Goal: Transaction & Acquisition: Purchase product/service

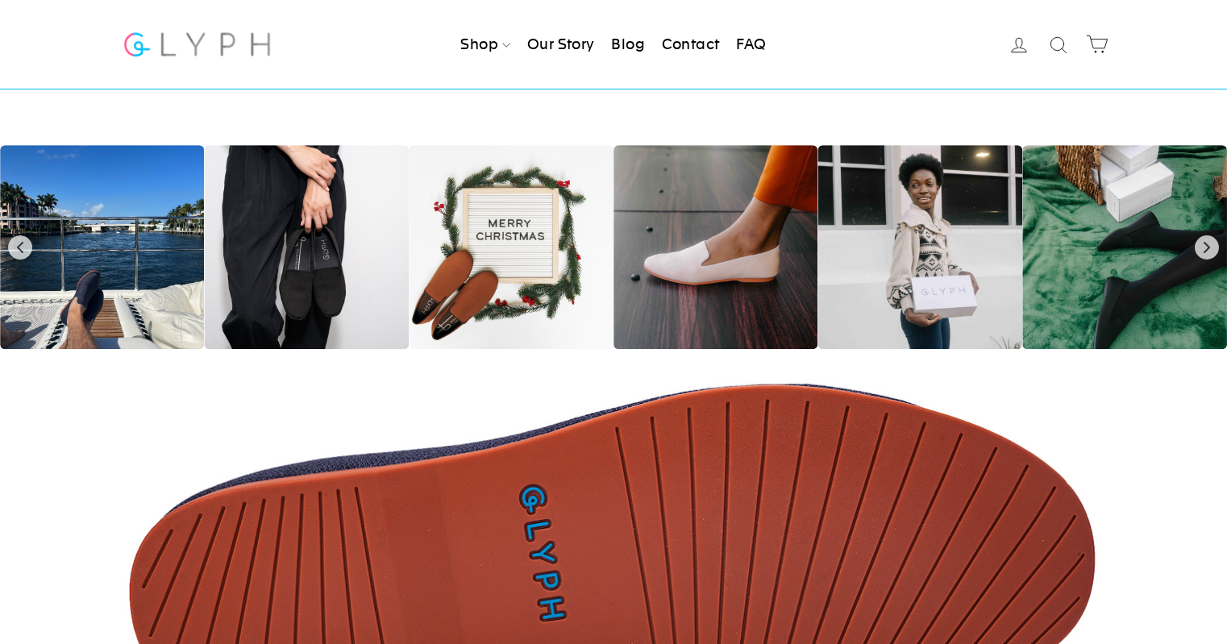
scroll to position [2499, 0]
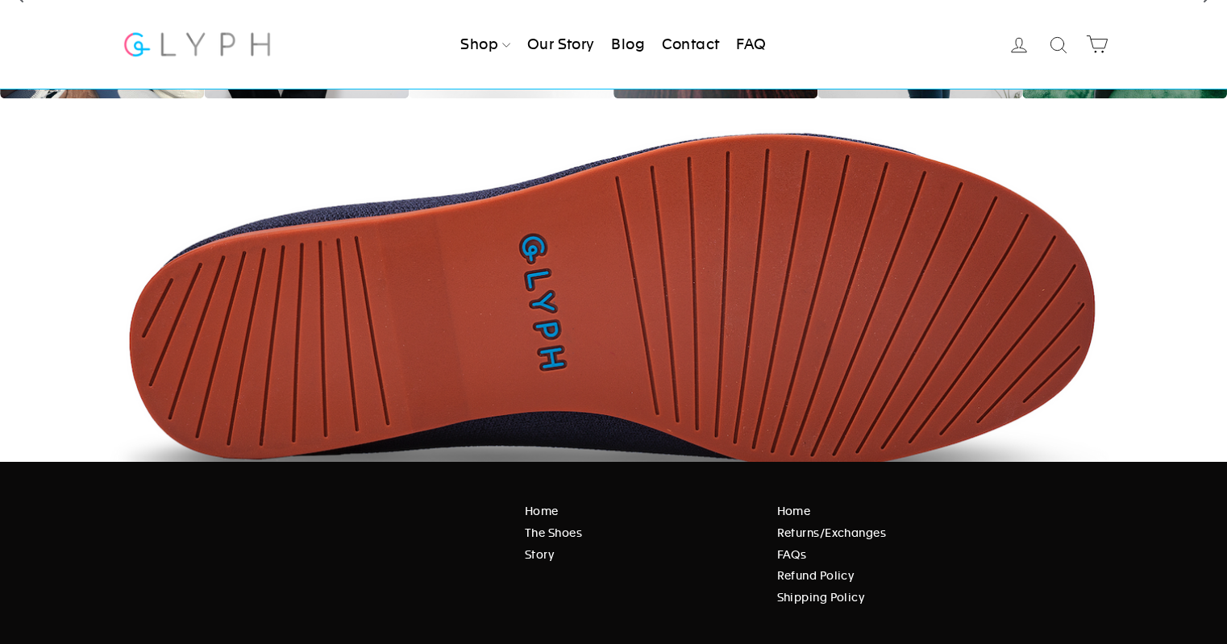
click at [810, 532] on link "Returns/Exchanges" at bounding box center [936, 533] width 318 height 18
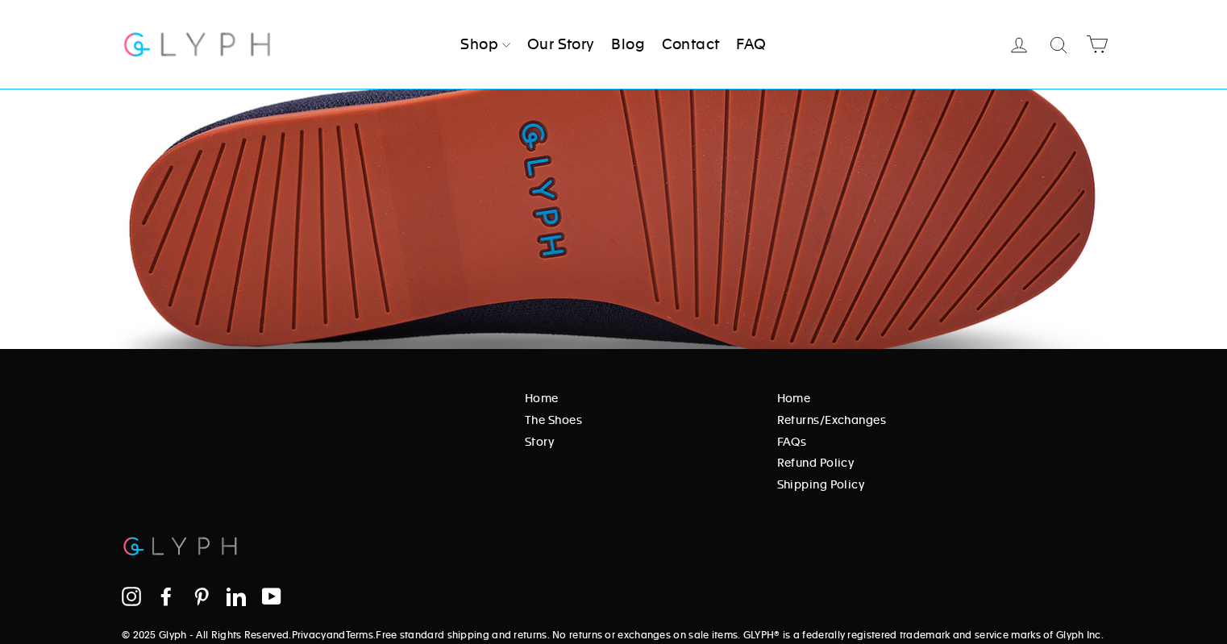
scroll to position [2499, 0]
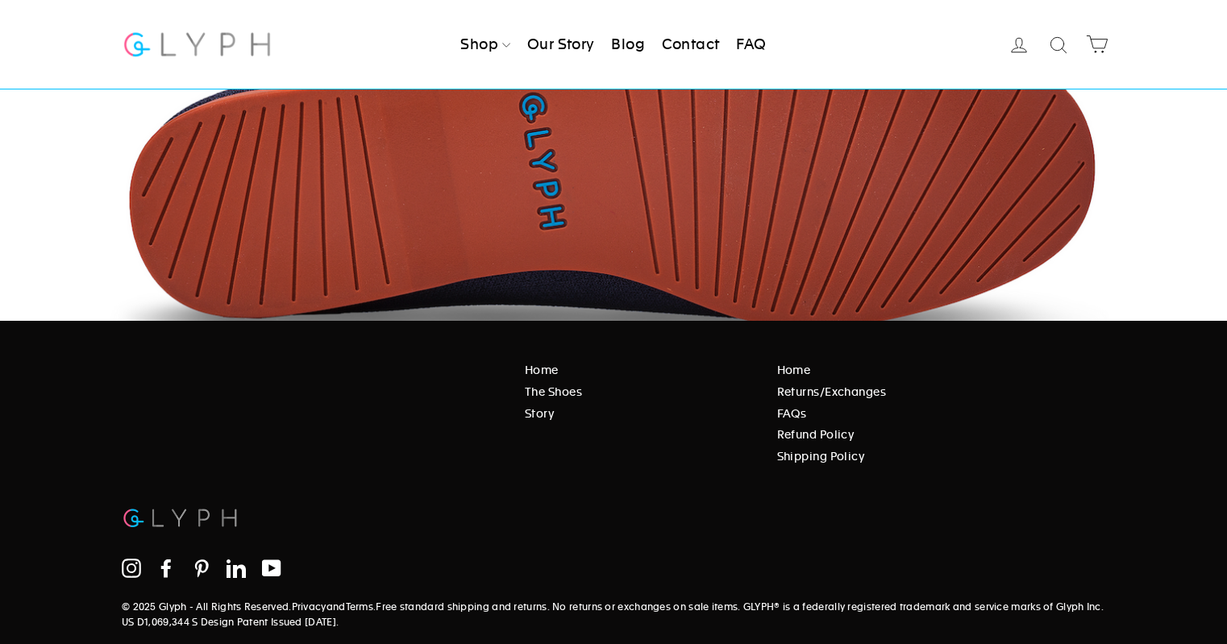
click at [792, 412] on link "FAQs" at bounding box center [936, 414] width 318 height 18
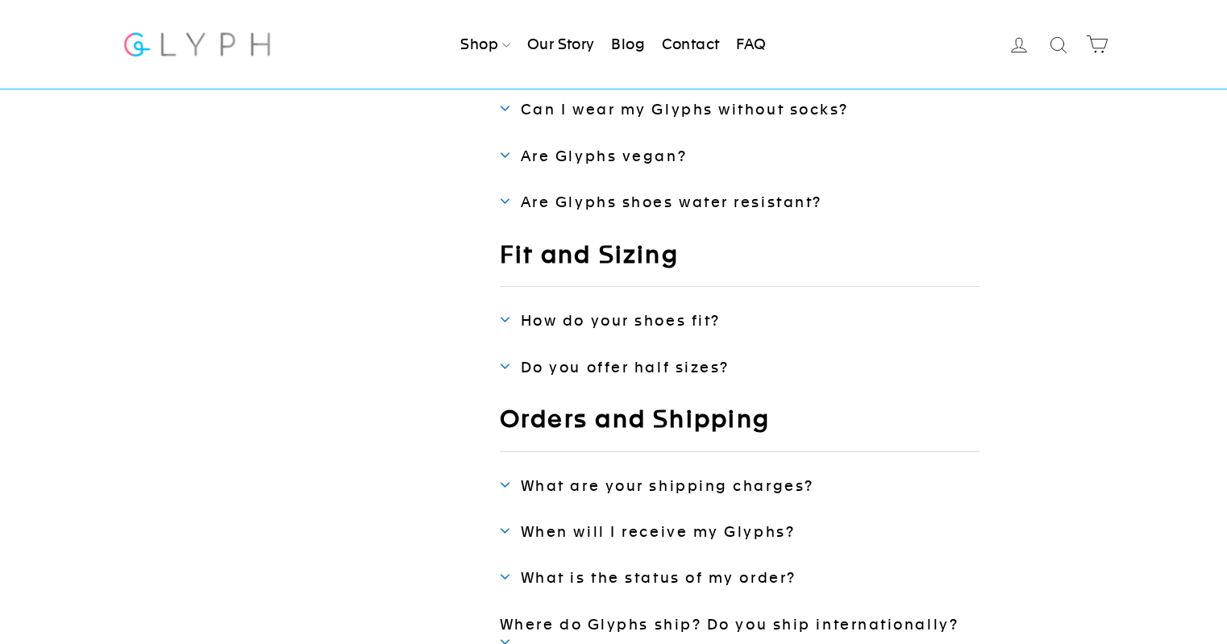
scroll to position [242, 0]
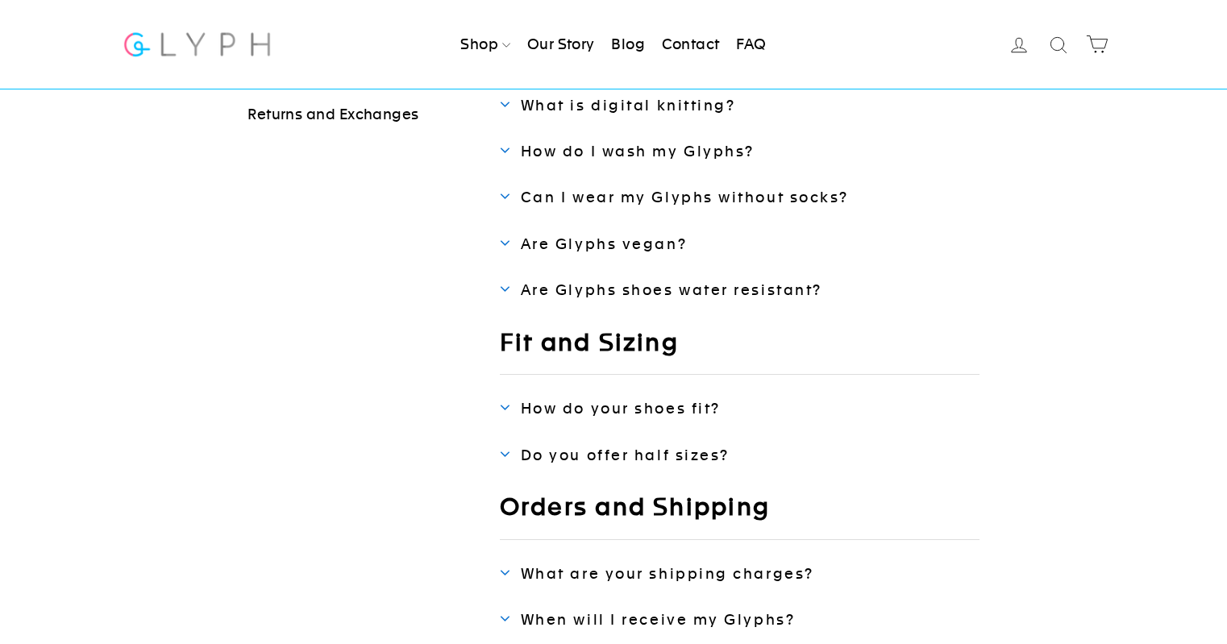
click at [640, 453] on span "Do you offer half sizes?" at bounding box center [625, 455] width 209 height 17
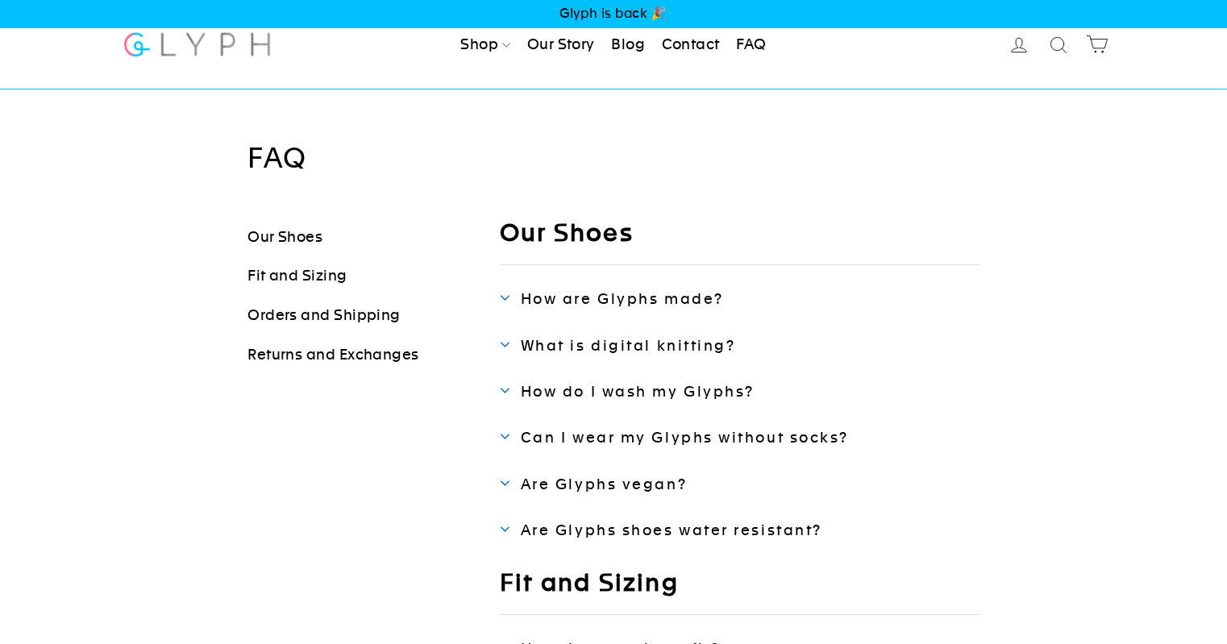
scroll to position [0, 0]
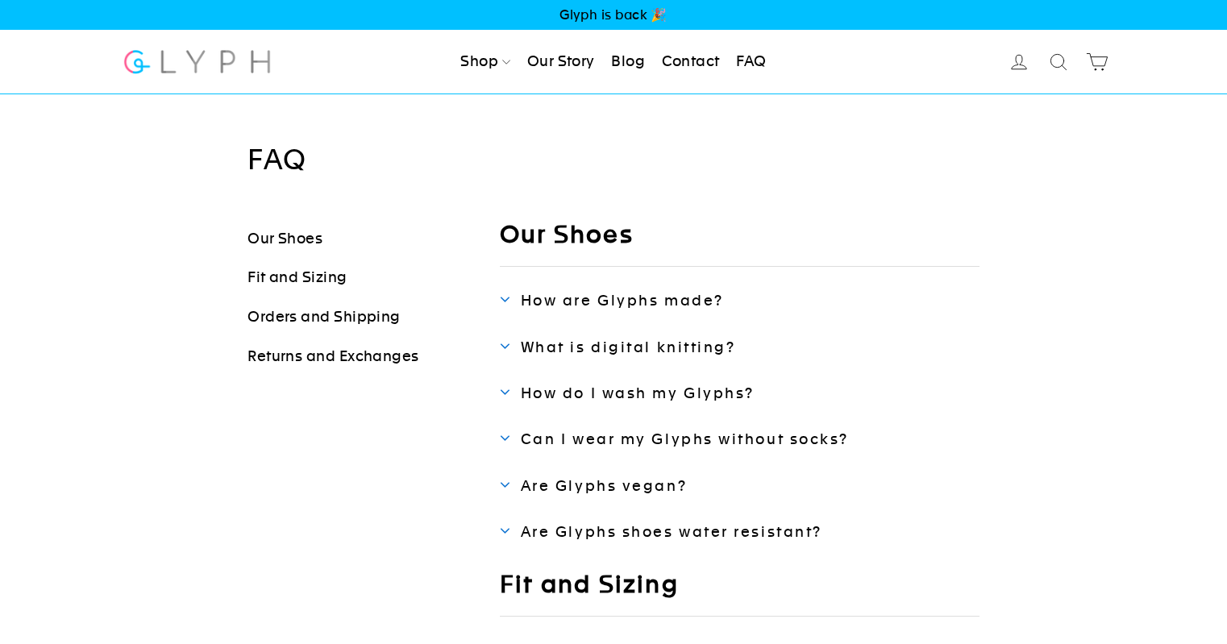
click at [290, 242] on link "Our Shoes" at bounding box center [285, 238] width 75 height 17
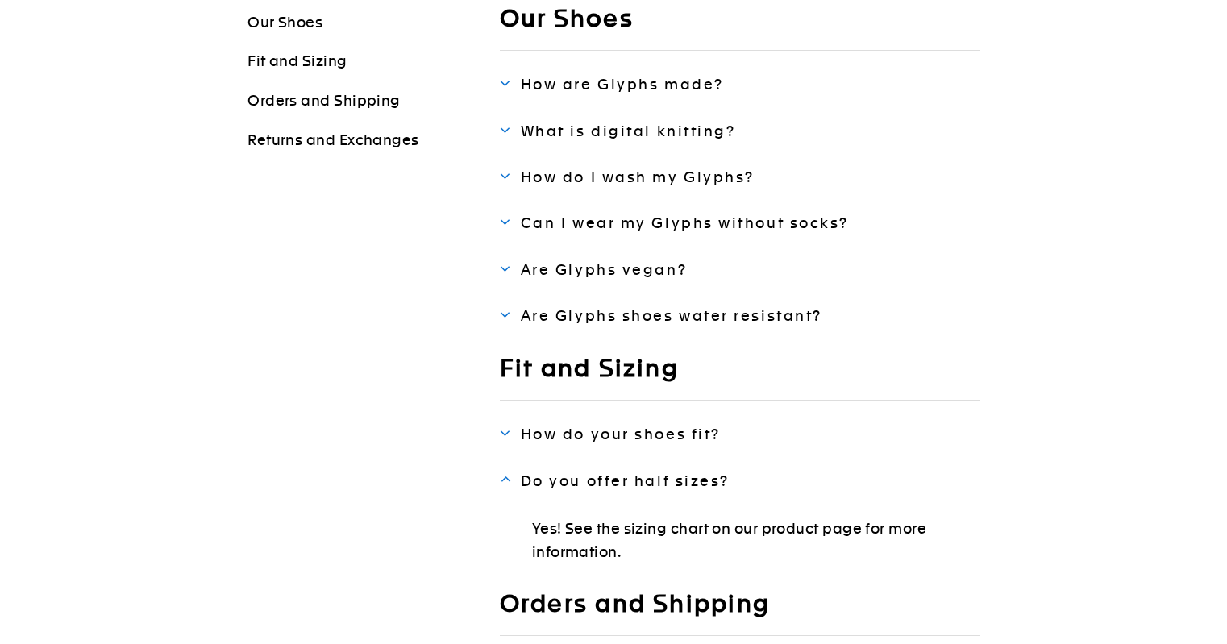
scroll to position [219, 0]
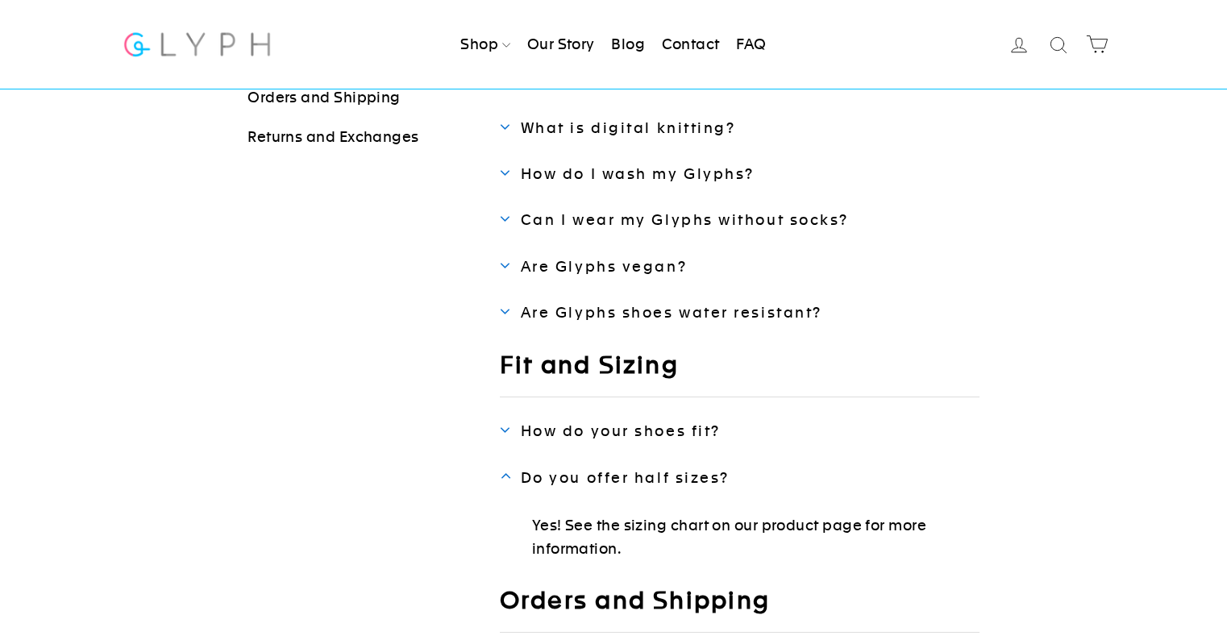
click at [630, 219] on span "Can I wear my Glyphs without socks?" at bounding box center [685, 219] width 328 height 17
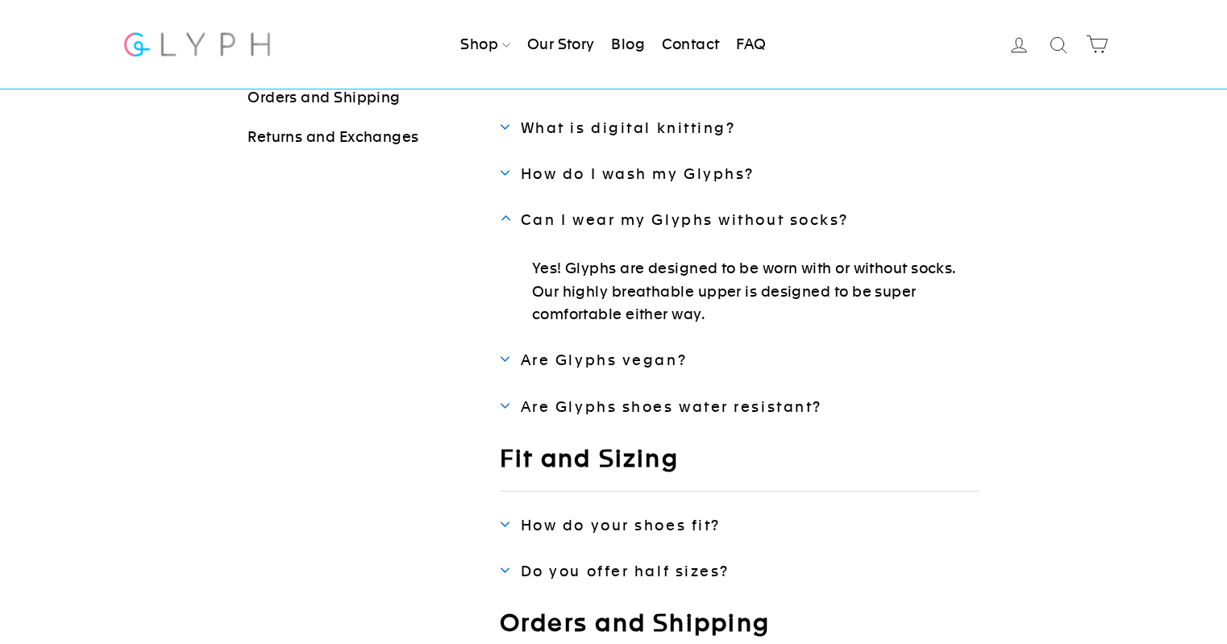
click at [653, 411] on span "Are Glyphs shoes water resistant?" at bounding box center [672, 406] width 302 height 17
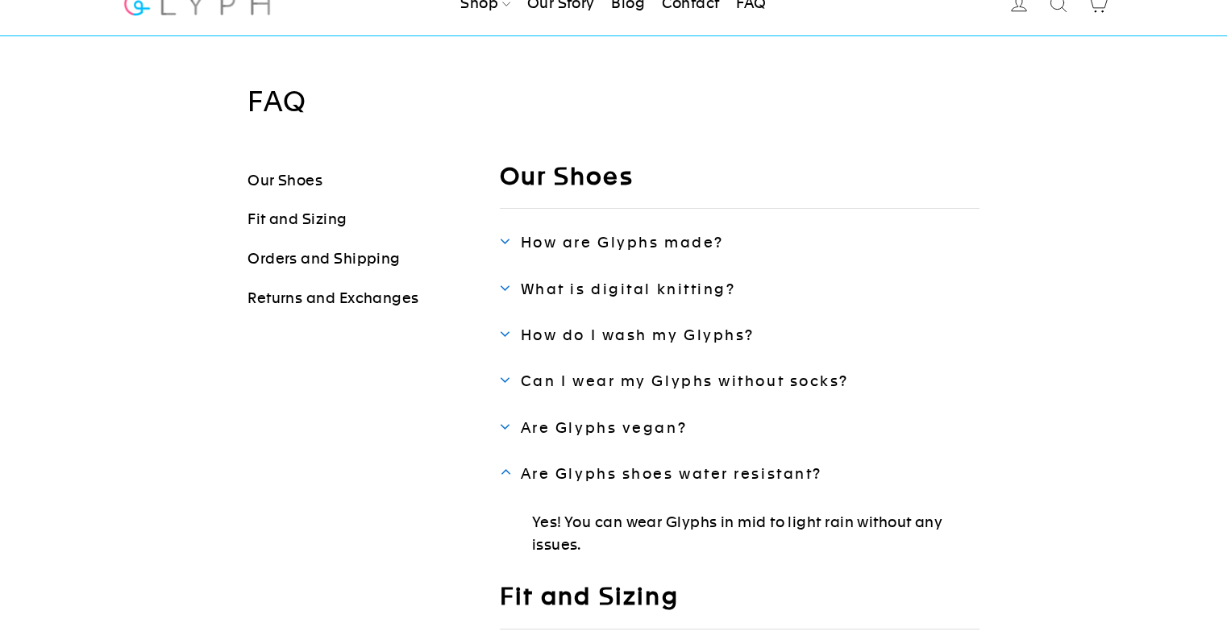
scroll to position [0, 0]
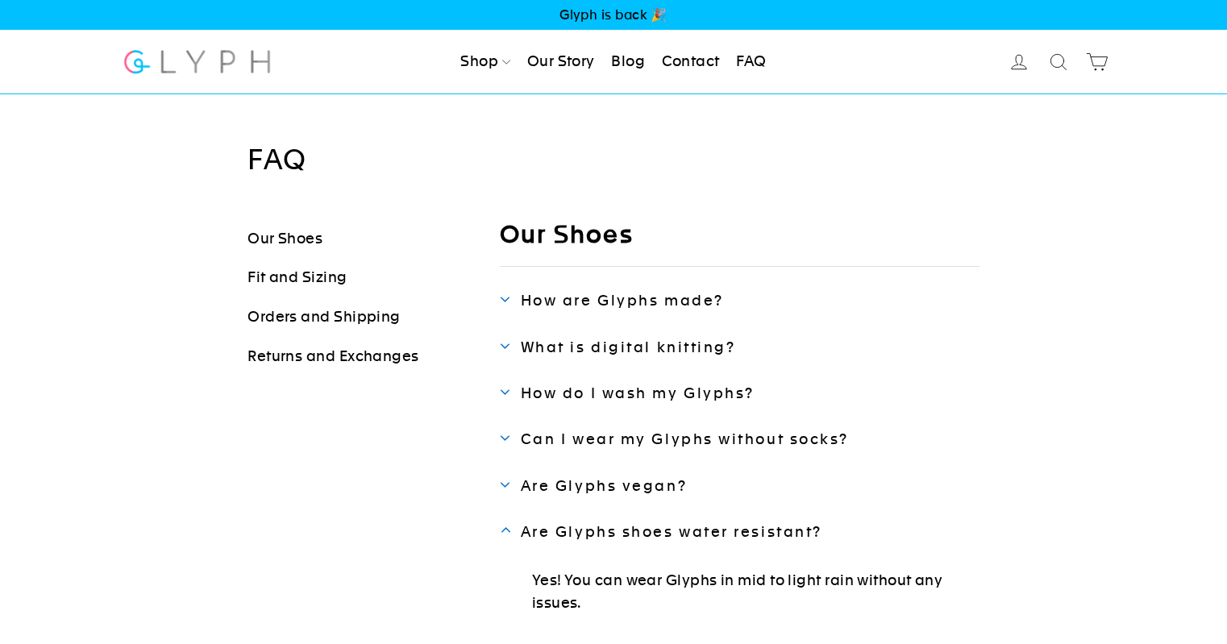
click at [350, 323] on link "Orders and Shipping" at bounding box center [324, 316] width 153 height 17
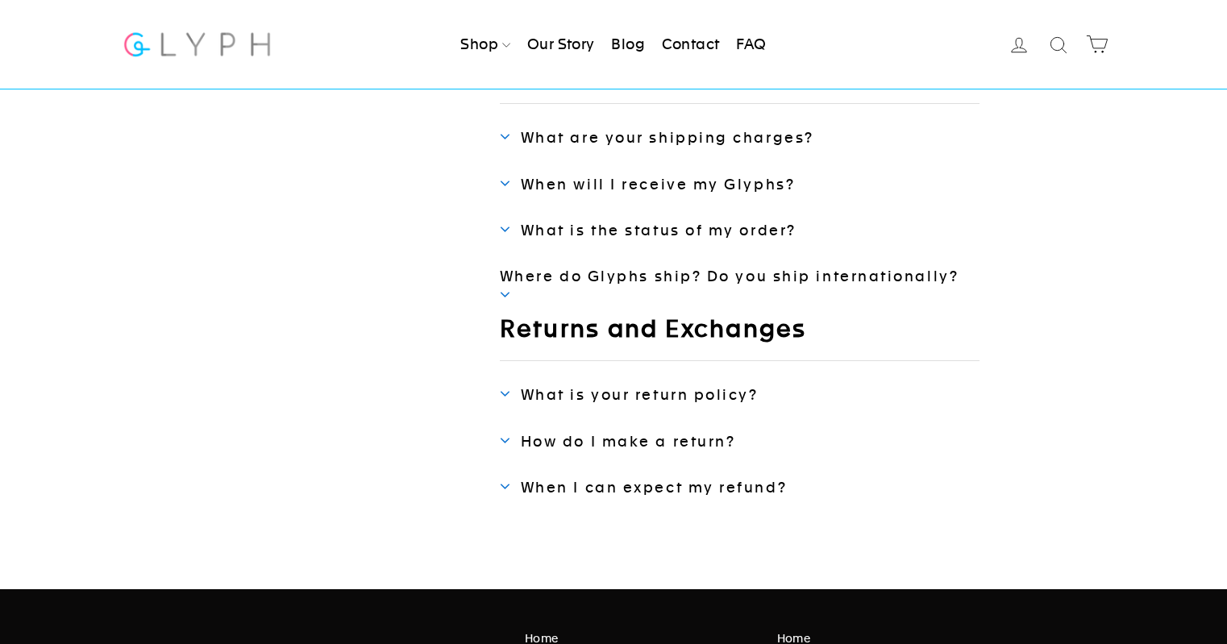
scroll to position [724, 0]
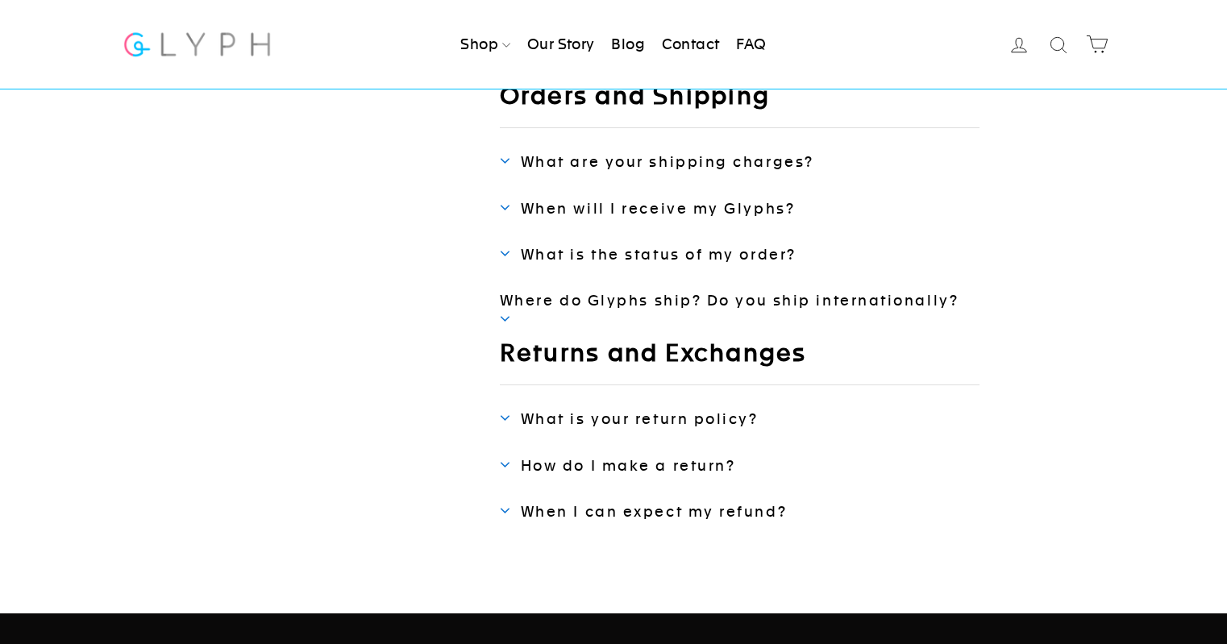
click at [649, 420] on span "What is your return policy?" at bounding box center [640, 418] width 238 height 17
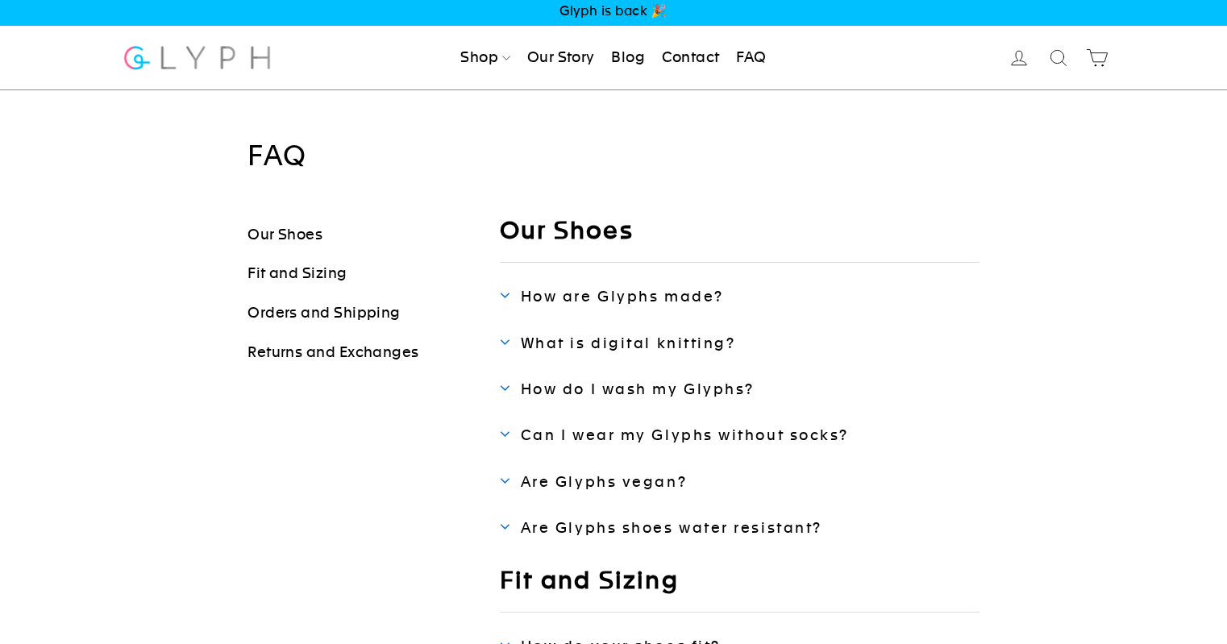
scroll to position [0, 0]
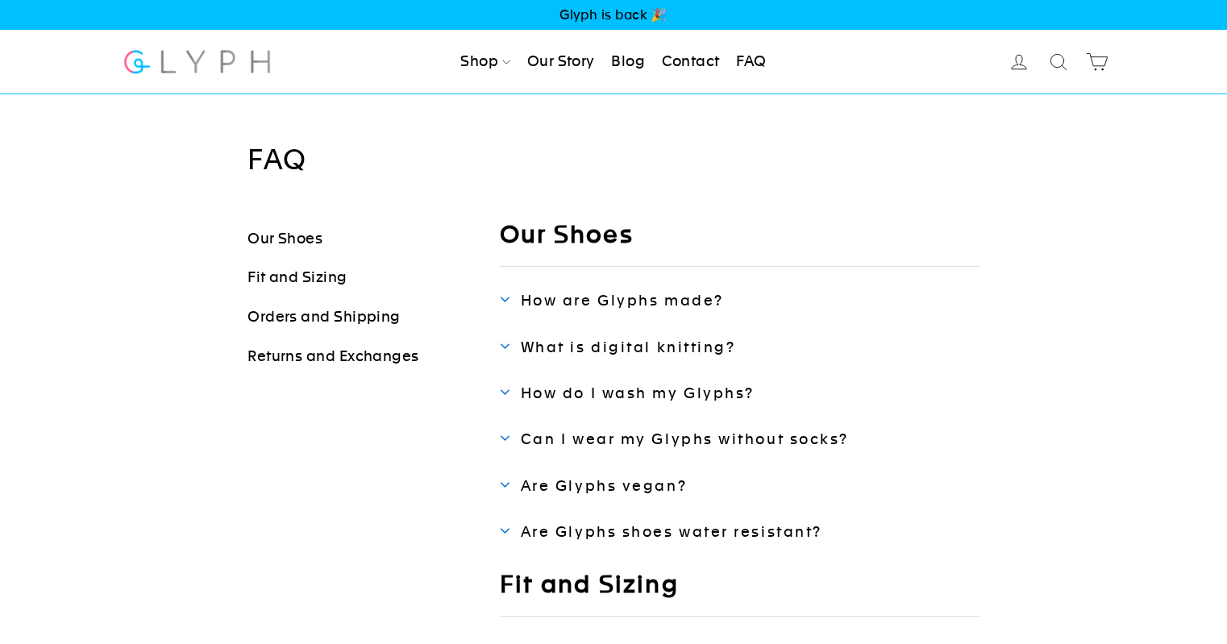
click at [161, 62] on img at bounding box center [197, 61] width 151 height 43
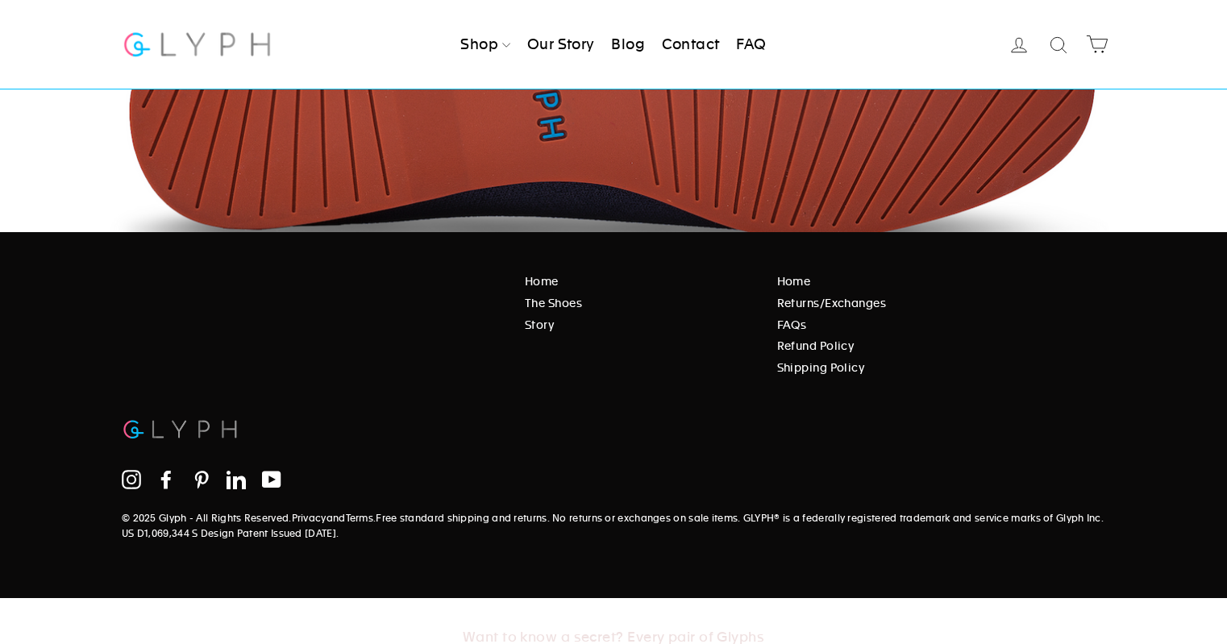
scroll to position [2562, 0]
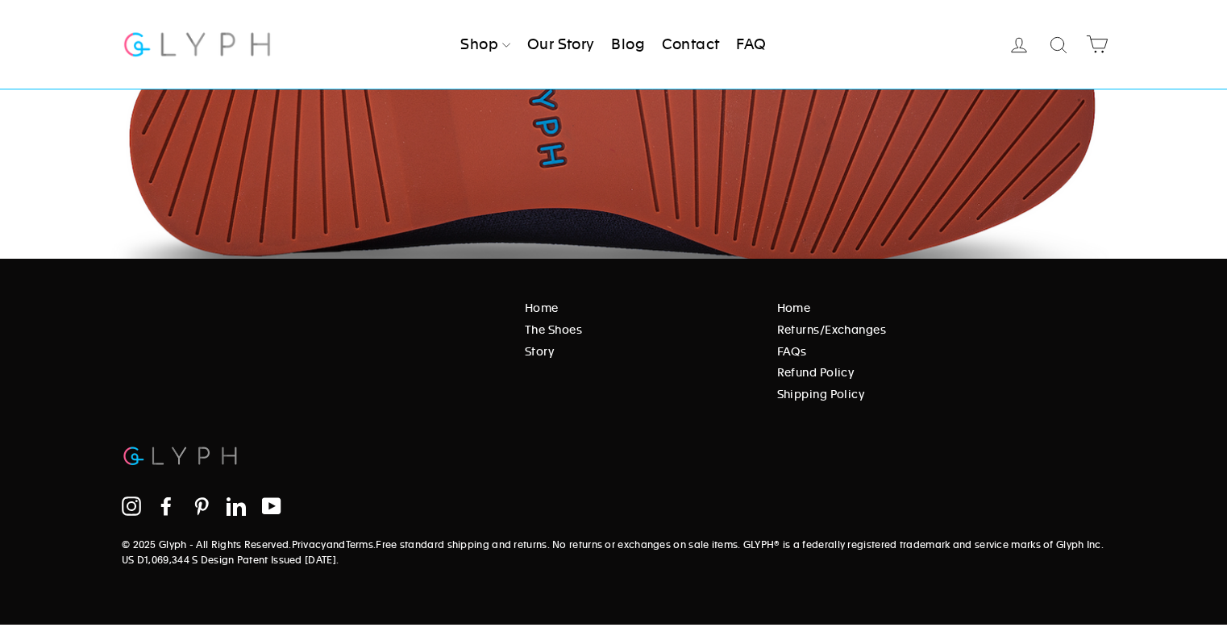
click at [539, 330] on link "The Shoes" at bounding box center [639, 330] width 228 height 18
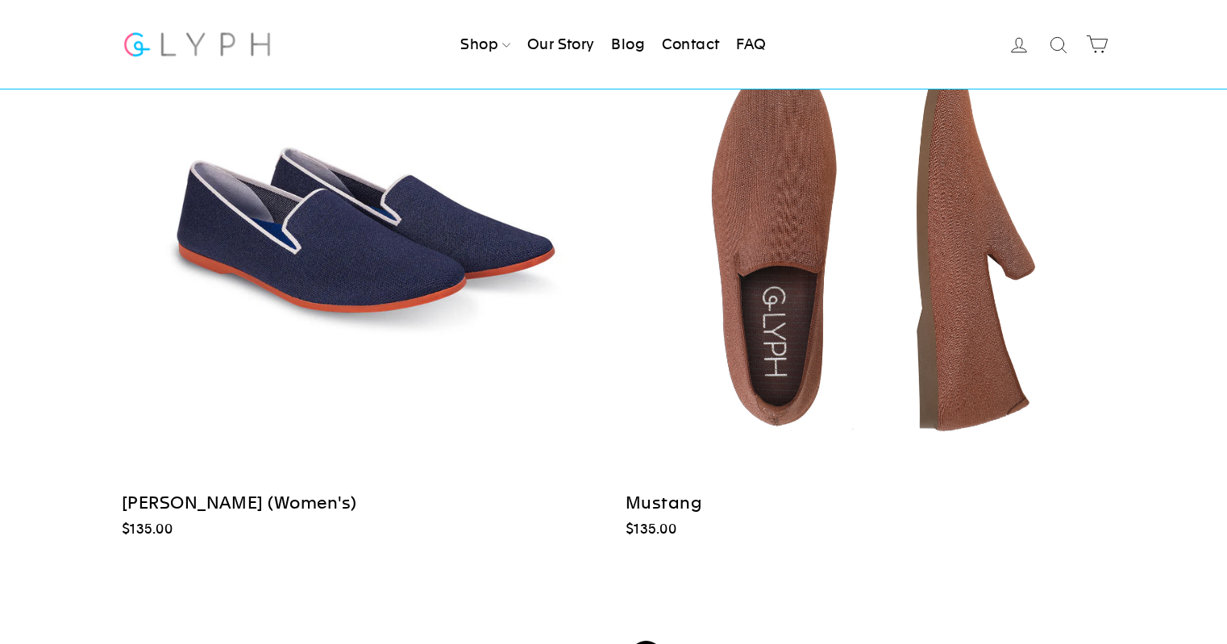
scroll to position [2903, 0]
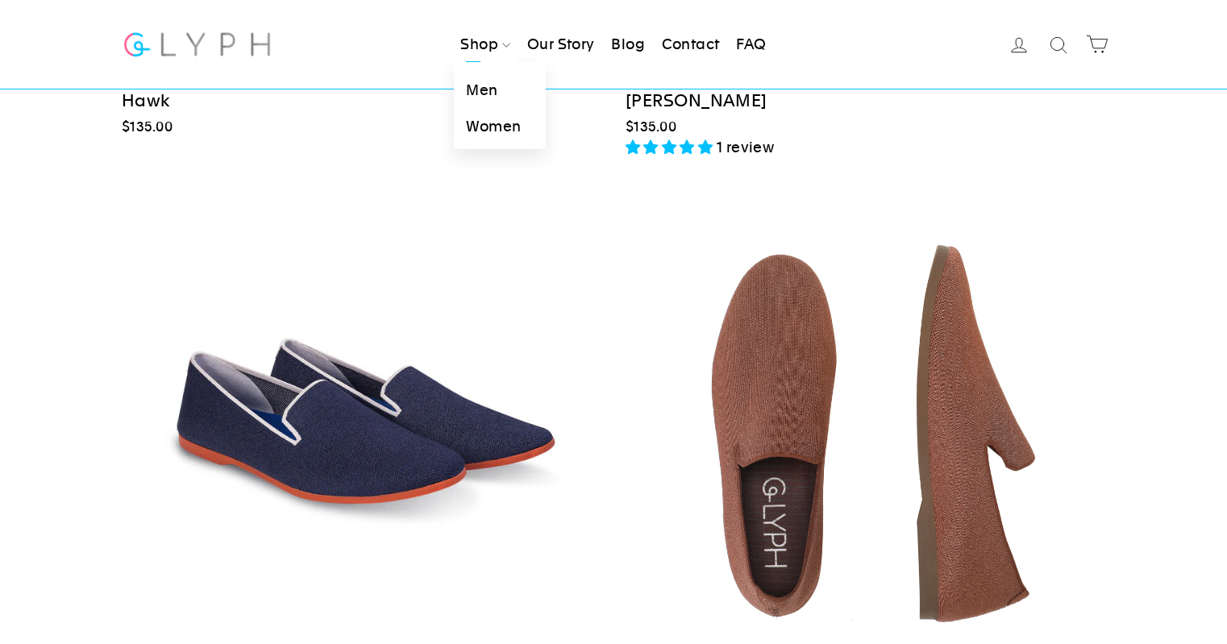
click at [502, 132] on link "Women" at bounding box center [499, 127] width 91 height 36
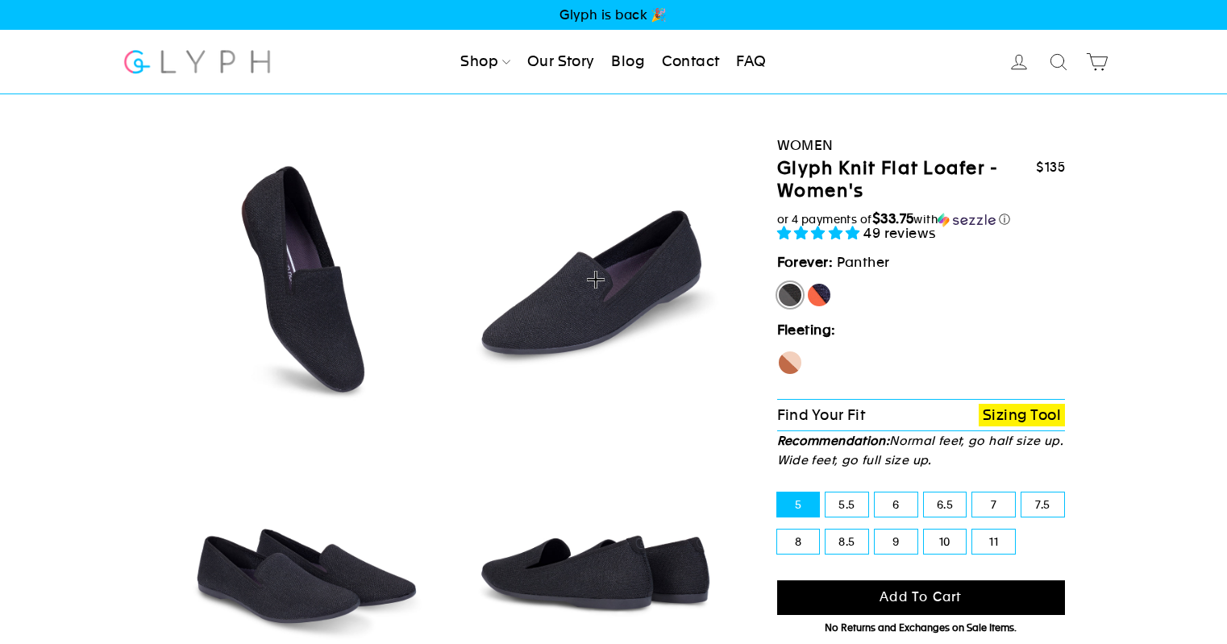
select select "highest-rating"
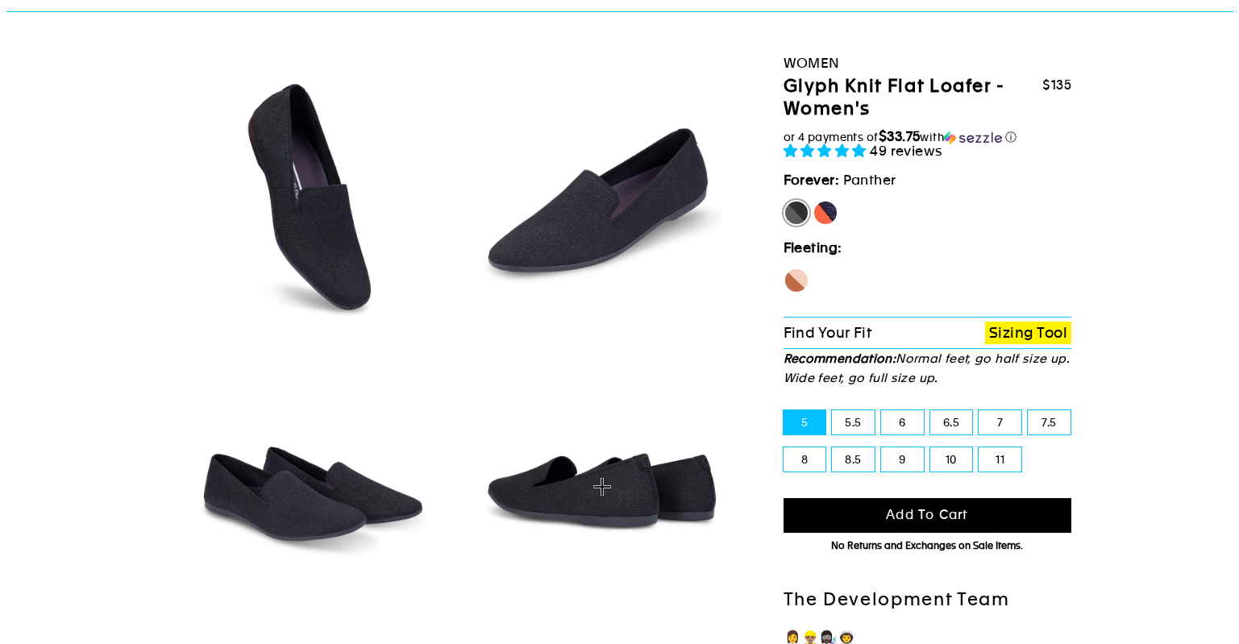
scroll to position [161, 0]
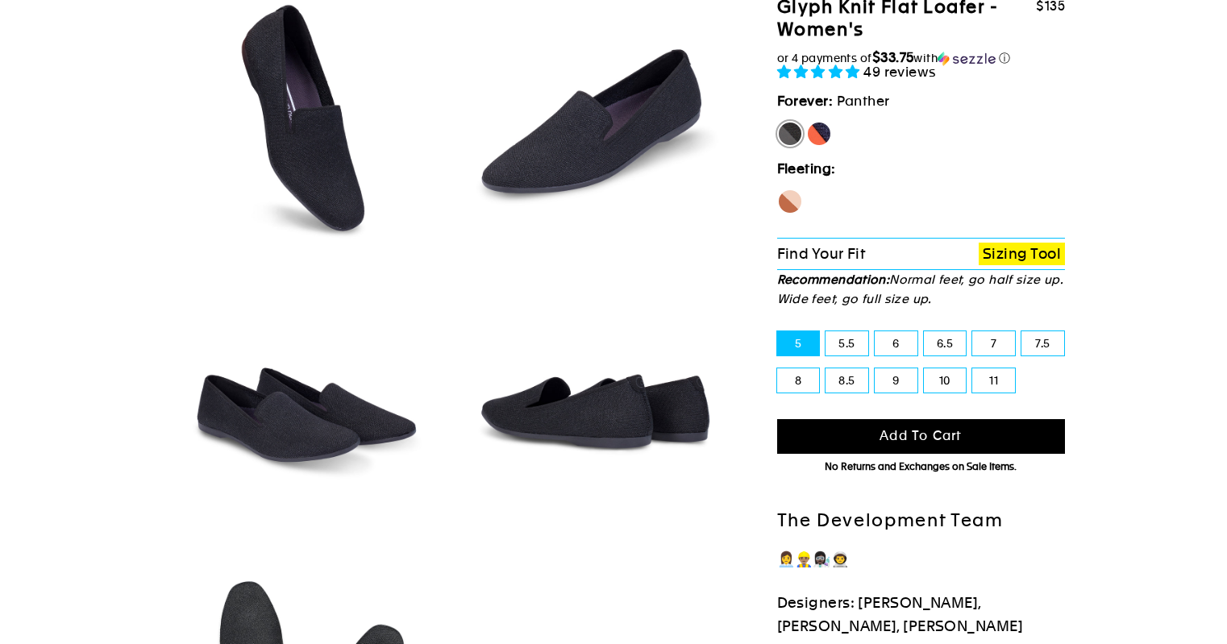
click at [985, 384] on label "11" at bounding box center [993, 380] width 43 height 24
click at [973, 369] on input "11" at bounding box center [972, 368] width 1 height 1
radio input "true"
click at [814, 135] on label "[PERSON_NAME]" at bounding box center [819, 134] width 26 height 26
click at [807, 122] on input "[PERSON_NAME]" at bounding box center [806, 121] width 1 height 1
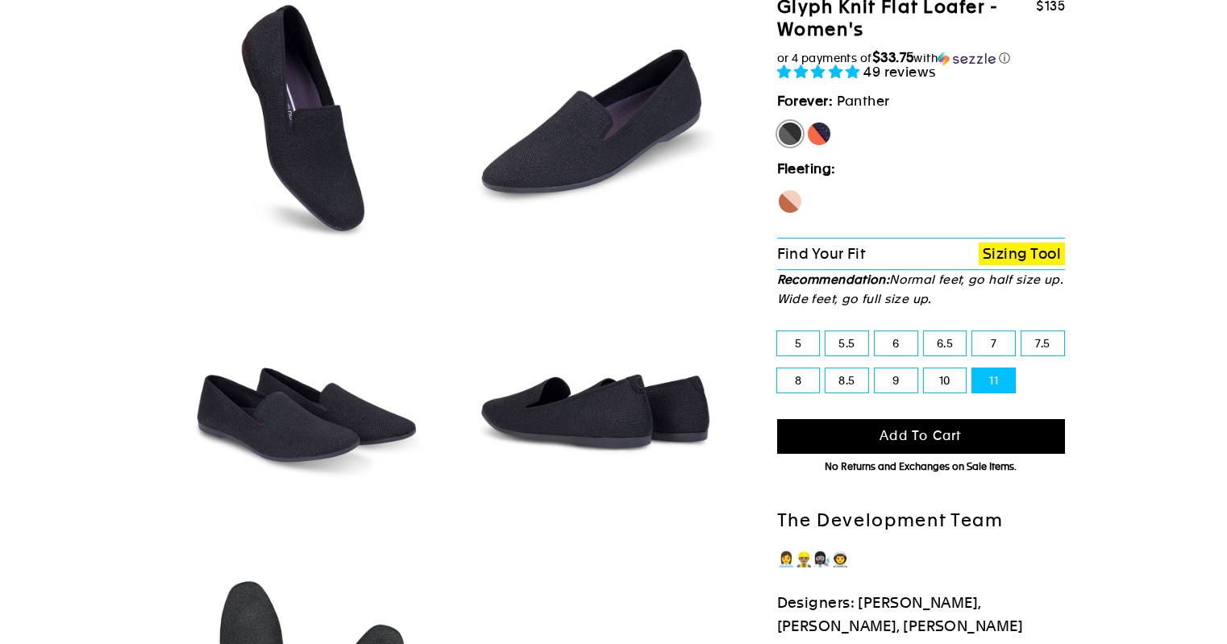
radio input "true"
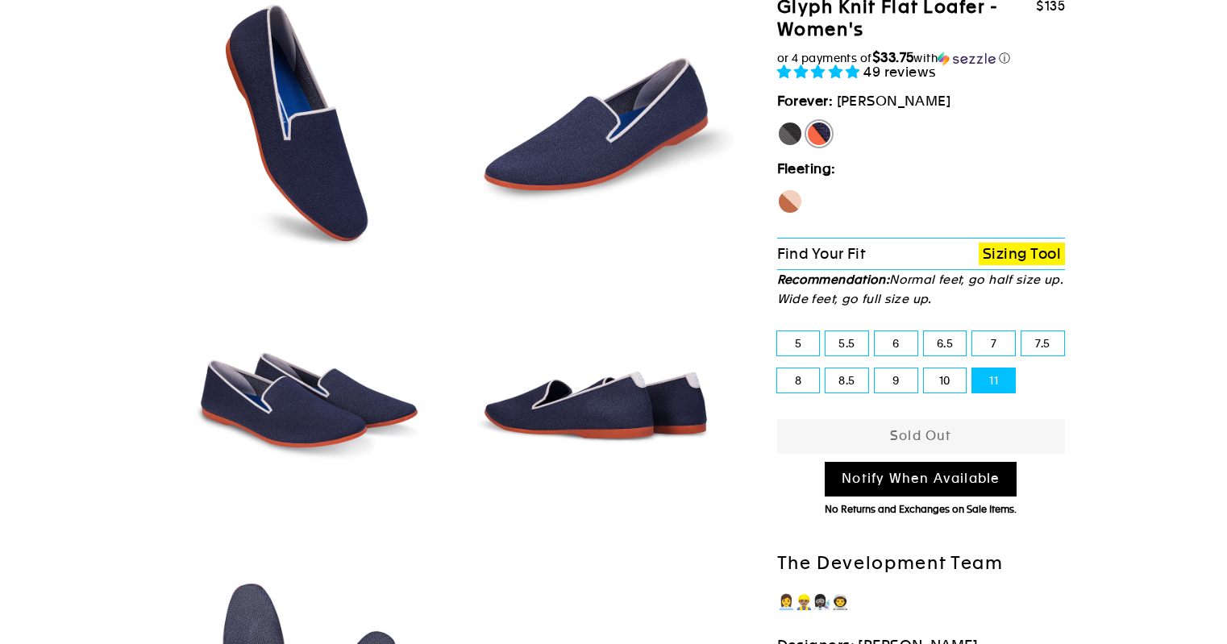
click at [789, 134] on label "Panther" at bounding box center [790, 134] width 26 height 26
click at [778, 122] on input "Panther" at bounding box center [777, 121] width 1 height 1
radio input "true"
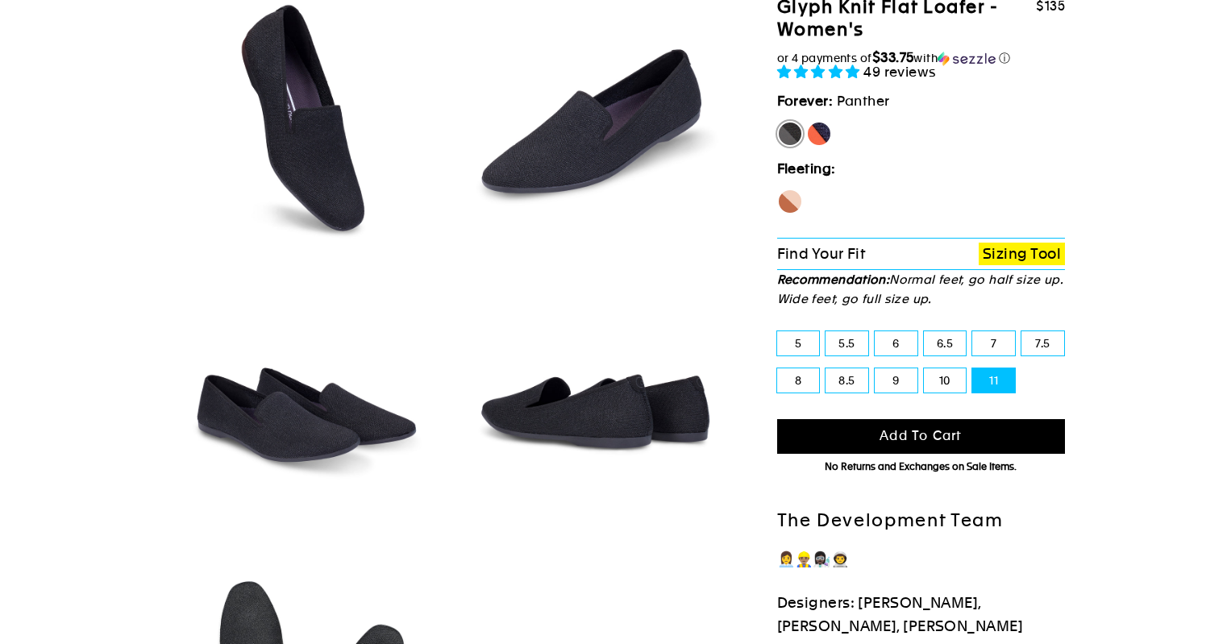
click at [937, 437] on span "Add to cart" at bounding box center [921, 435] width 82 height 15
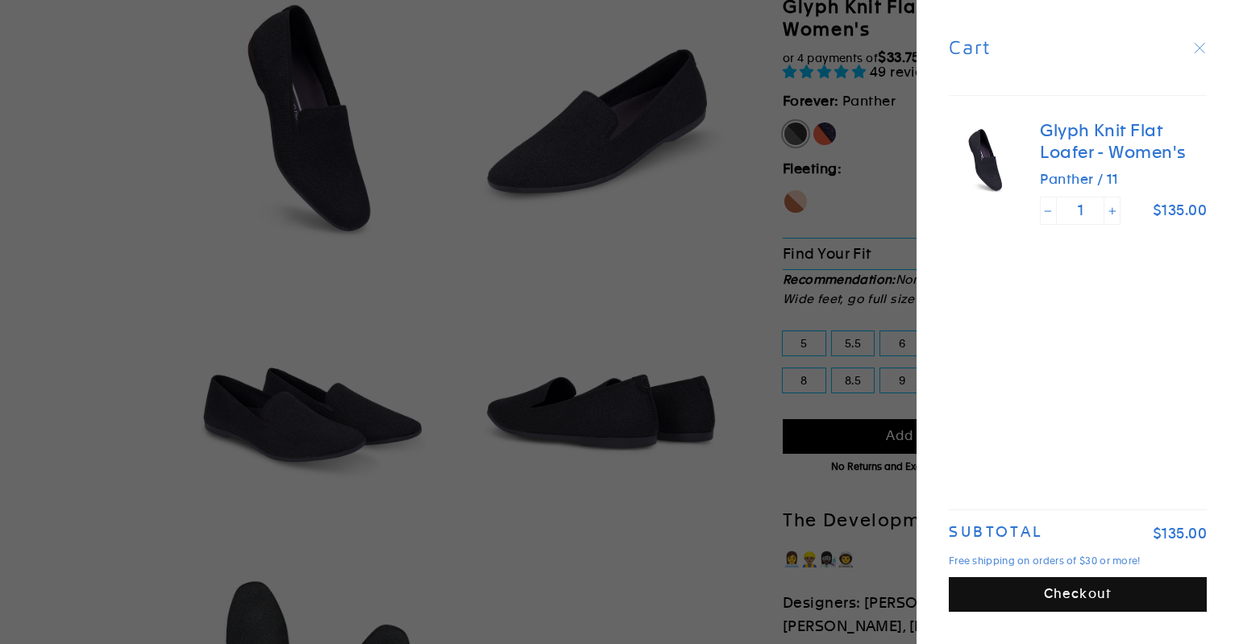
click at [1092, 597] on button "Checkout" at bounding box center [1078, 594] width 258 height 35
